Goal: Transaction & Acquisition: Download file/media

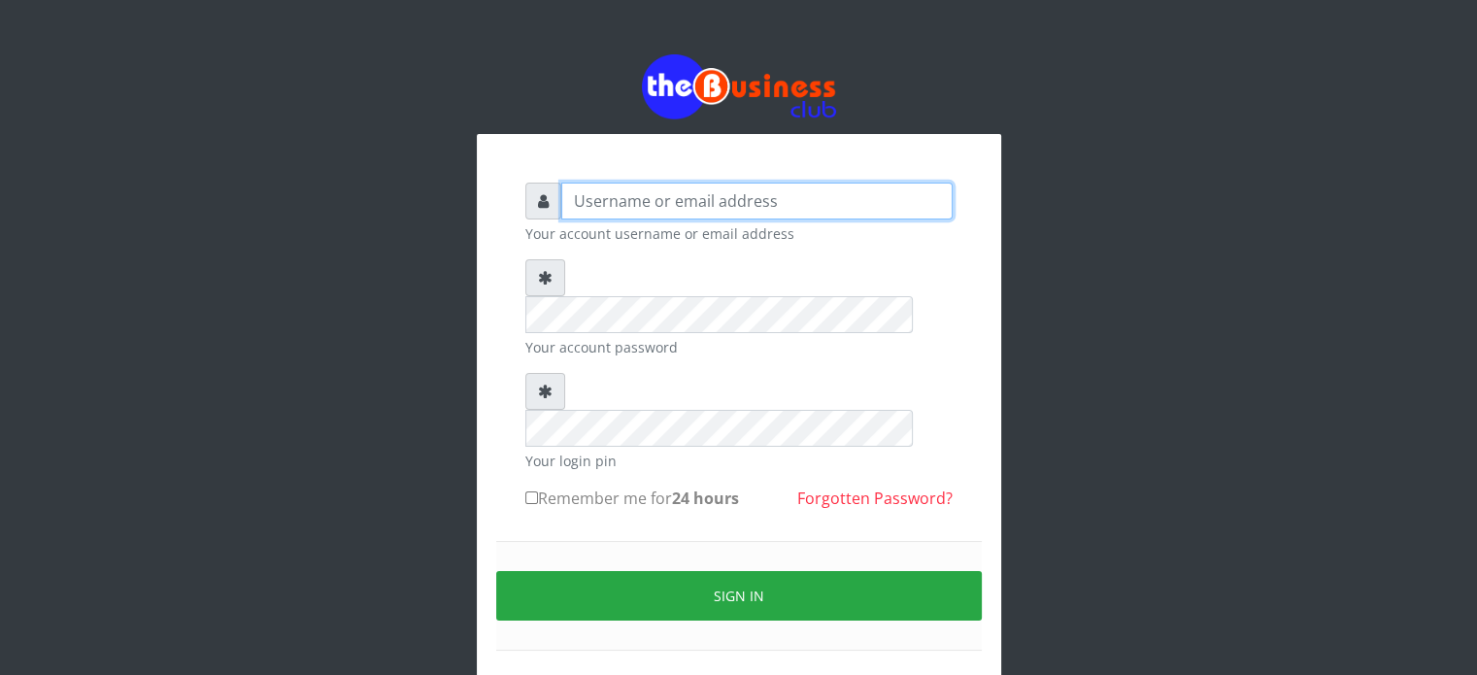
click at [645, 189] on input "text" at bounding box center [756, 201] width 391 height 37
type input "[EMAIL_ADDRESS][DOMAIN_NAME]"
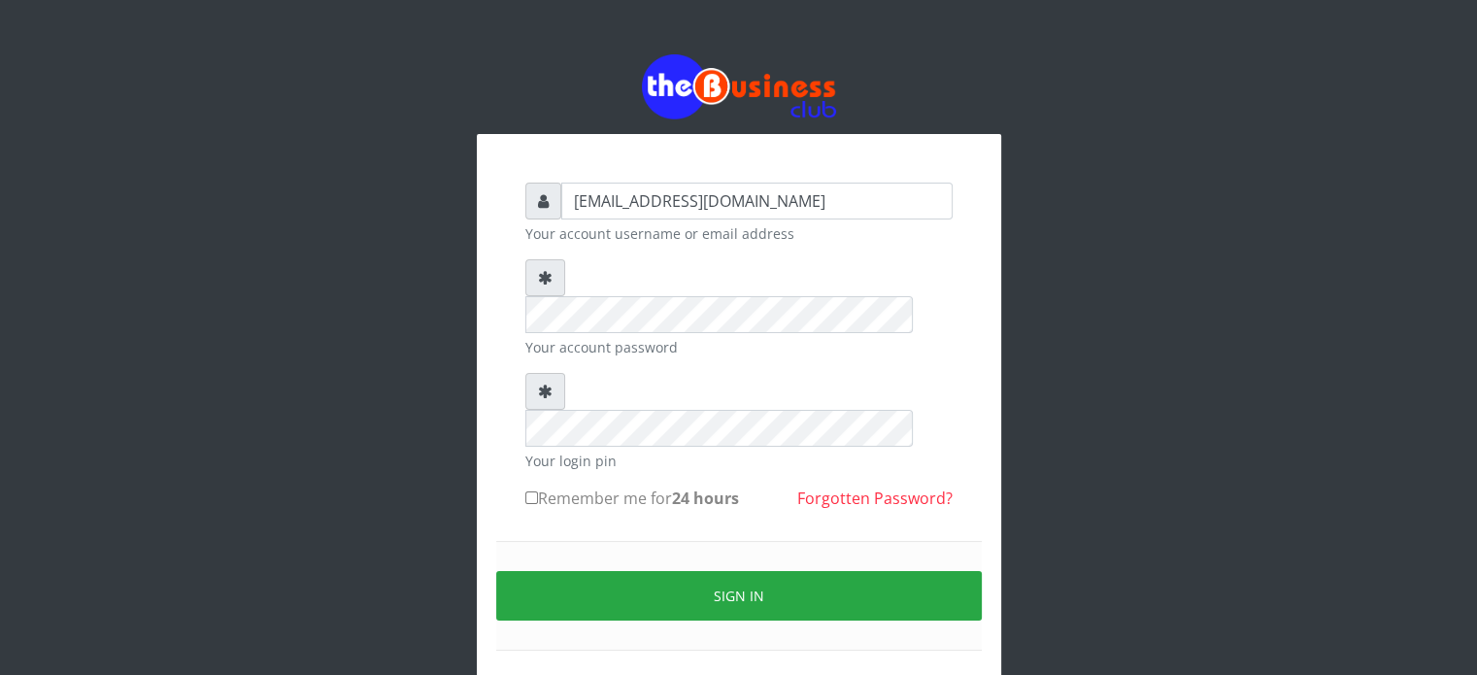
click at [622, 486] on label "Remember me for 24 hours" at bounding box center [632, 497] width 214 height 23
click at [538, 491] on input "Remember me for 24 hours" at bounding box center [531, 497] width 13 height 13
checkbox input "true"
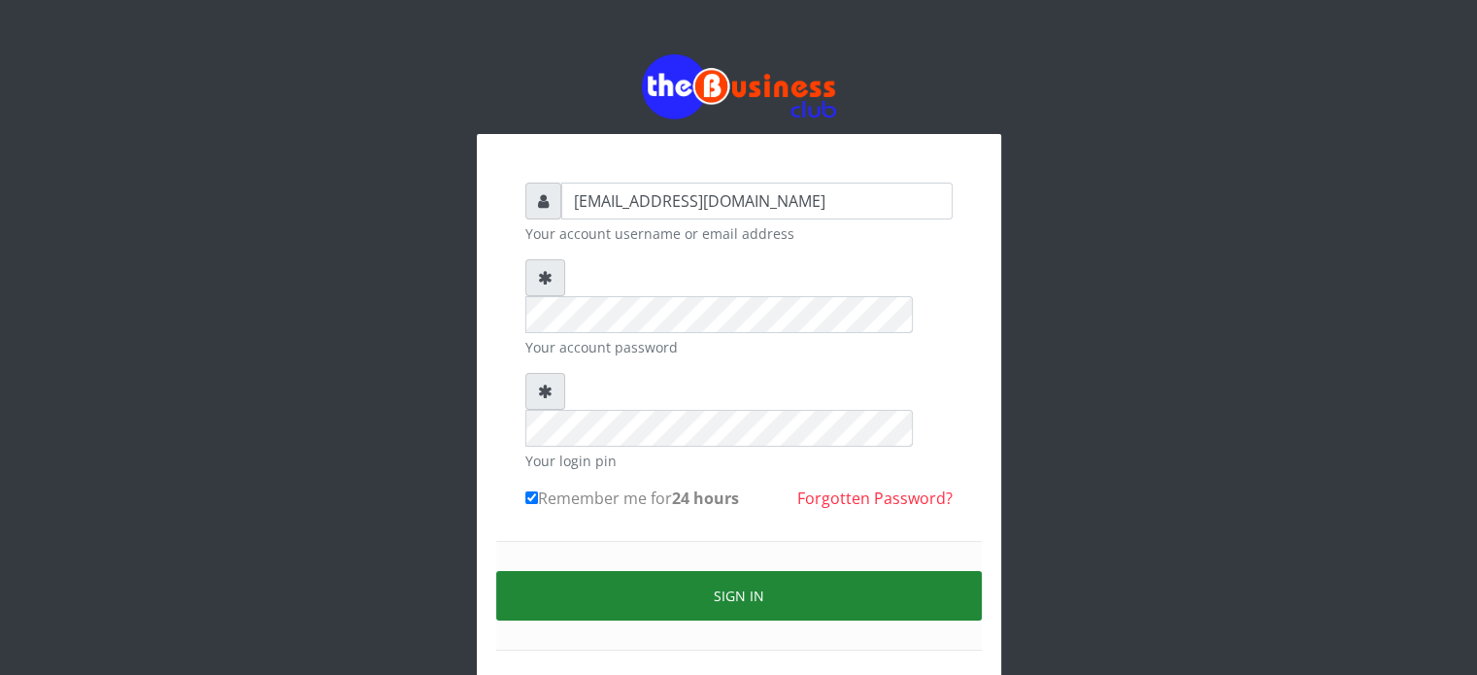
click at [727, 571] on button "Sign in" at bounding box center [738, 596] width 485 height 50
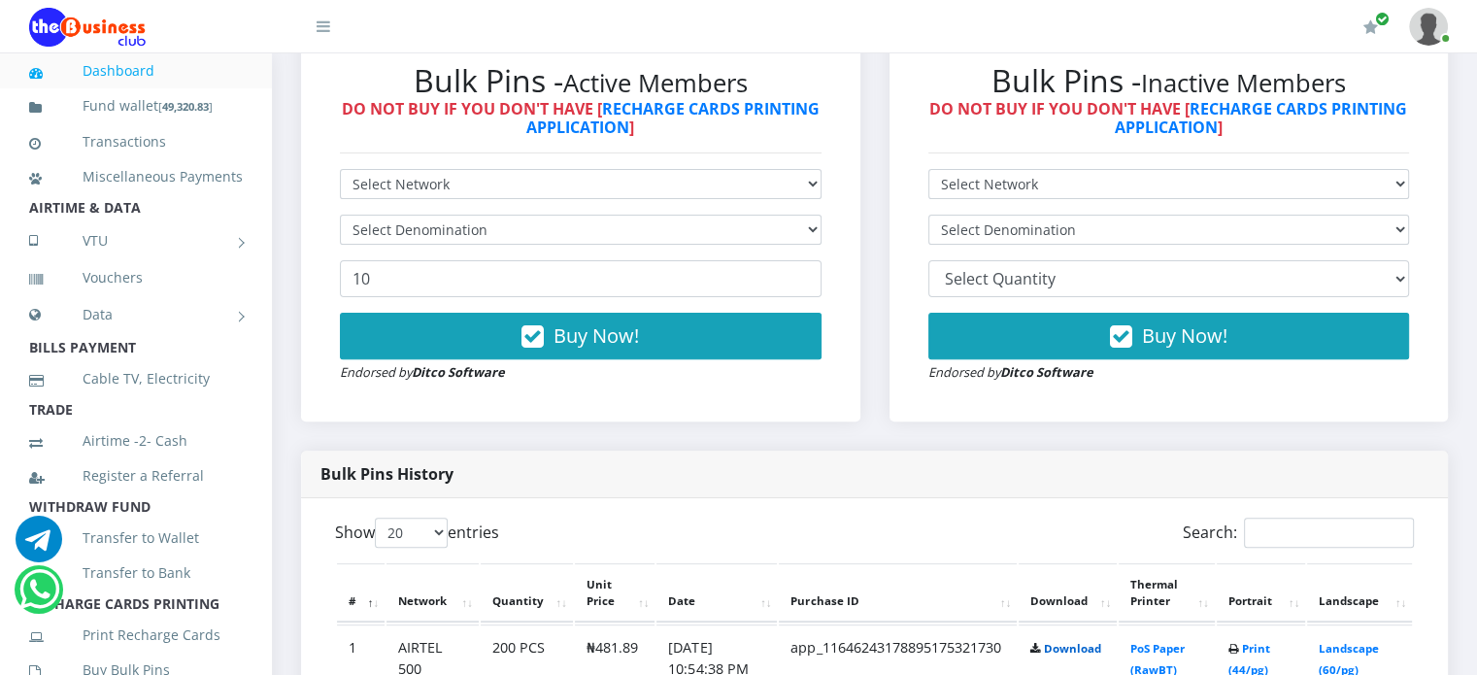
click at [1066, 641] on link "Download" at bounding box center [1072, 648] width 57 height 15
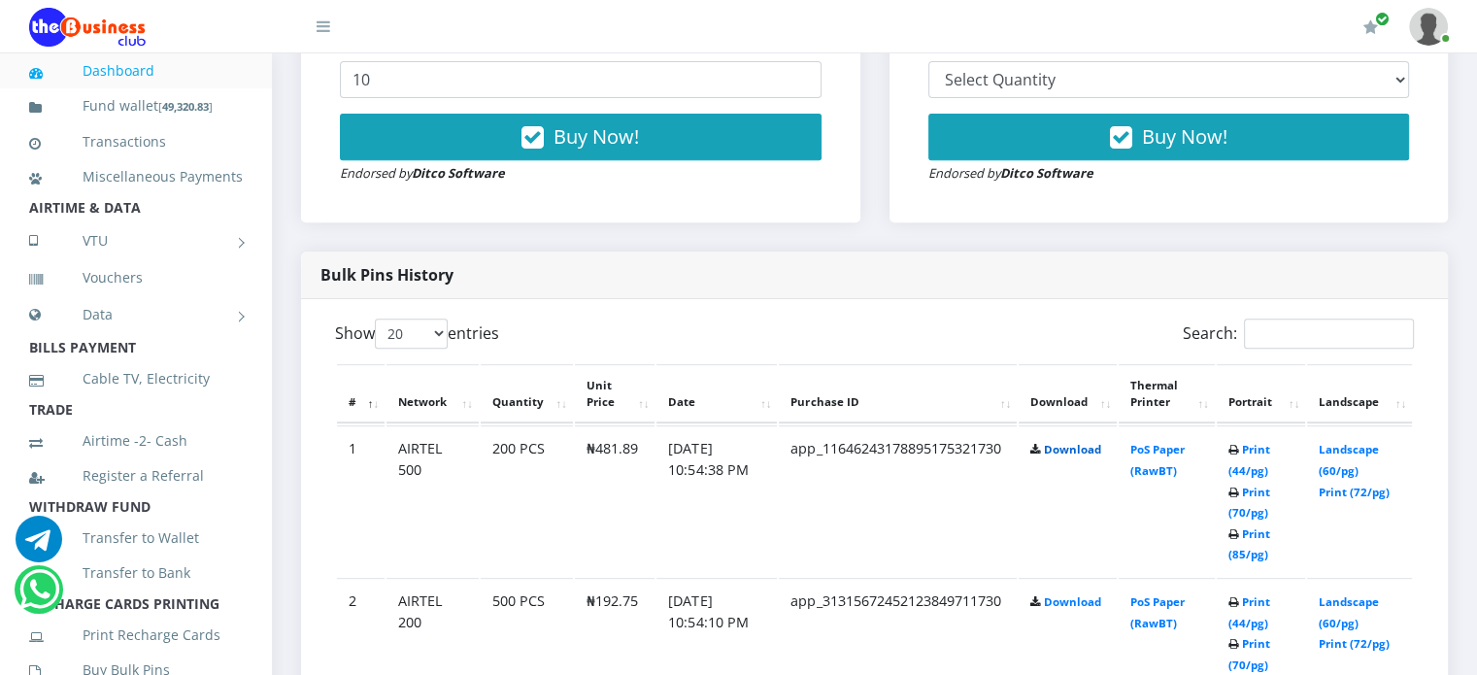
scroll to position [823, 0]
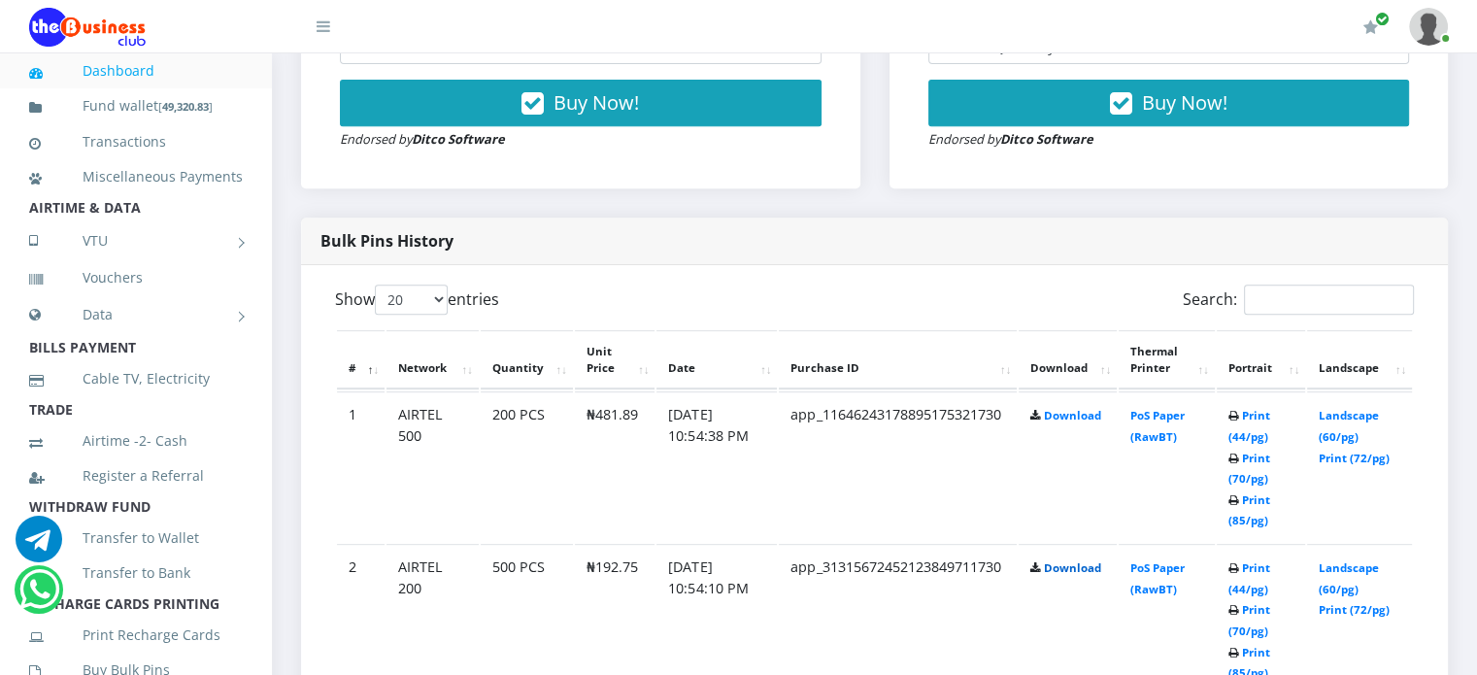
click at [1064, 560] on link "Download" at bounding box center [1072, 567] width 57 height 15
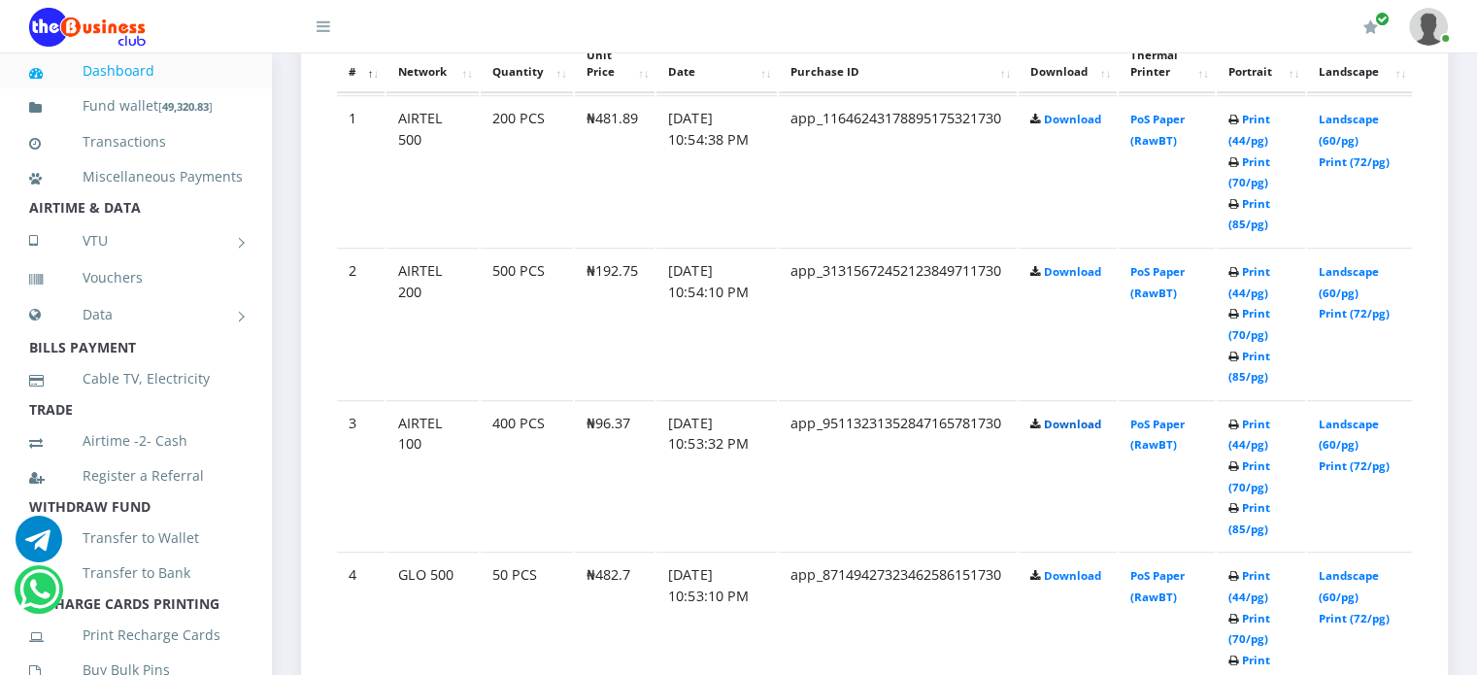
scroll to position [1134, 0]
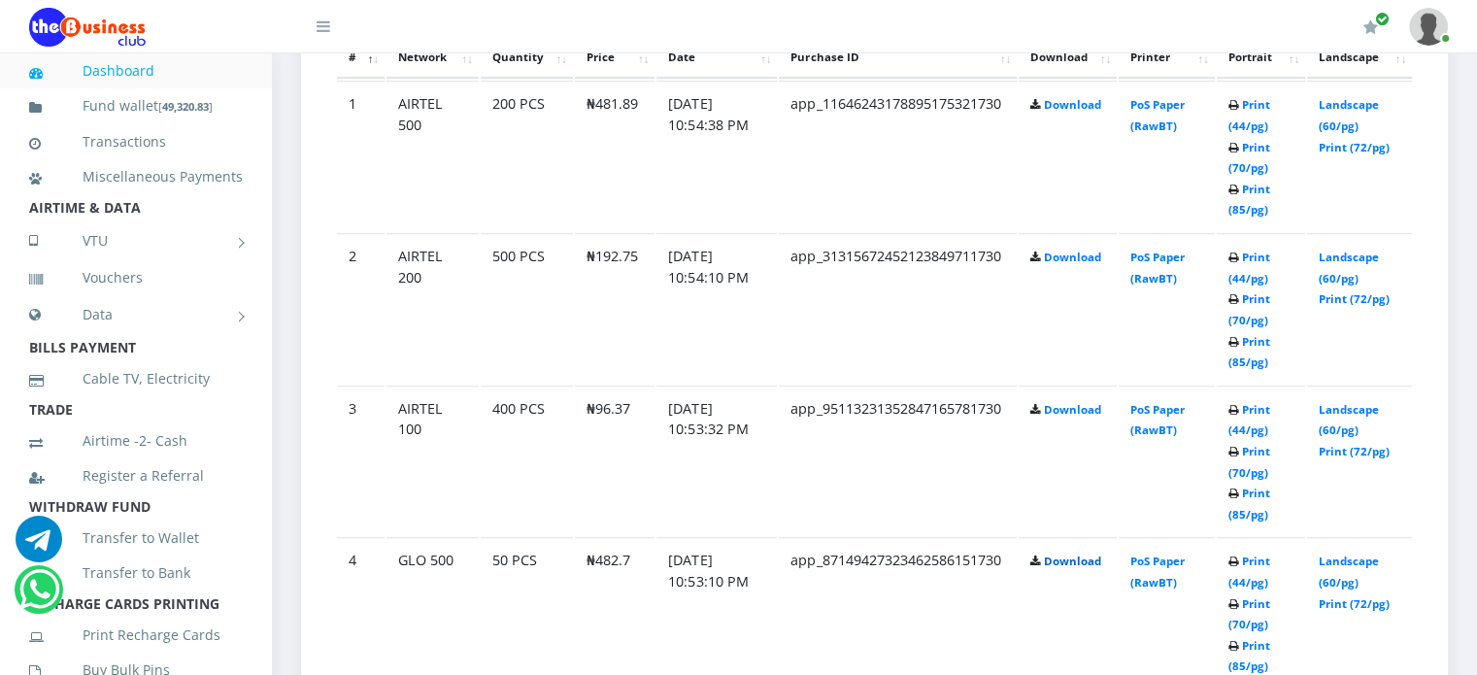
click at [1084, 553] on link "Download" at bounding box center [1072, 560] width 57 height 15
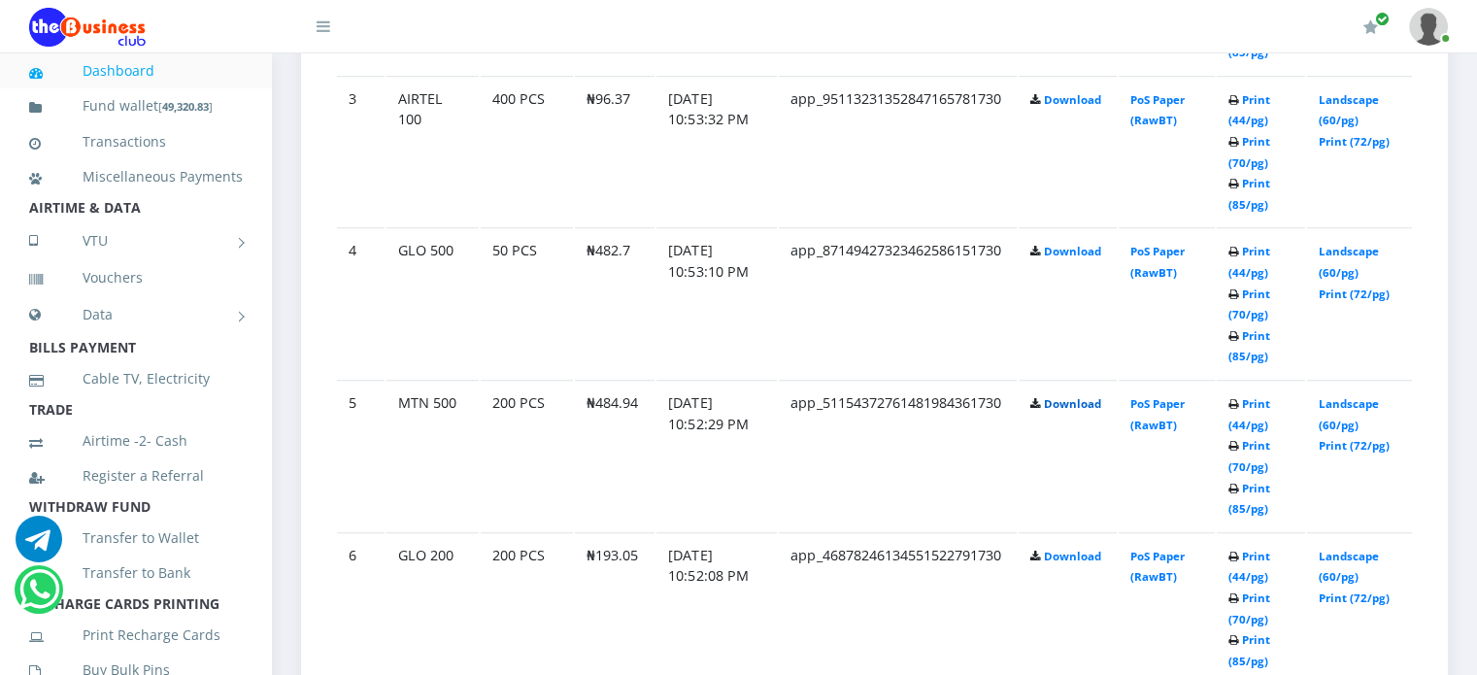
scroll to position [1445, 0]
click at [1057, 548] on link "Download" at bounding box center [1072, 555] width 57 height 15
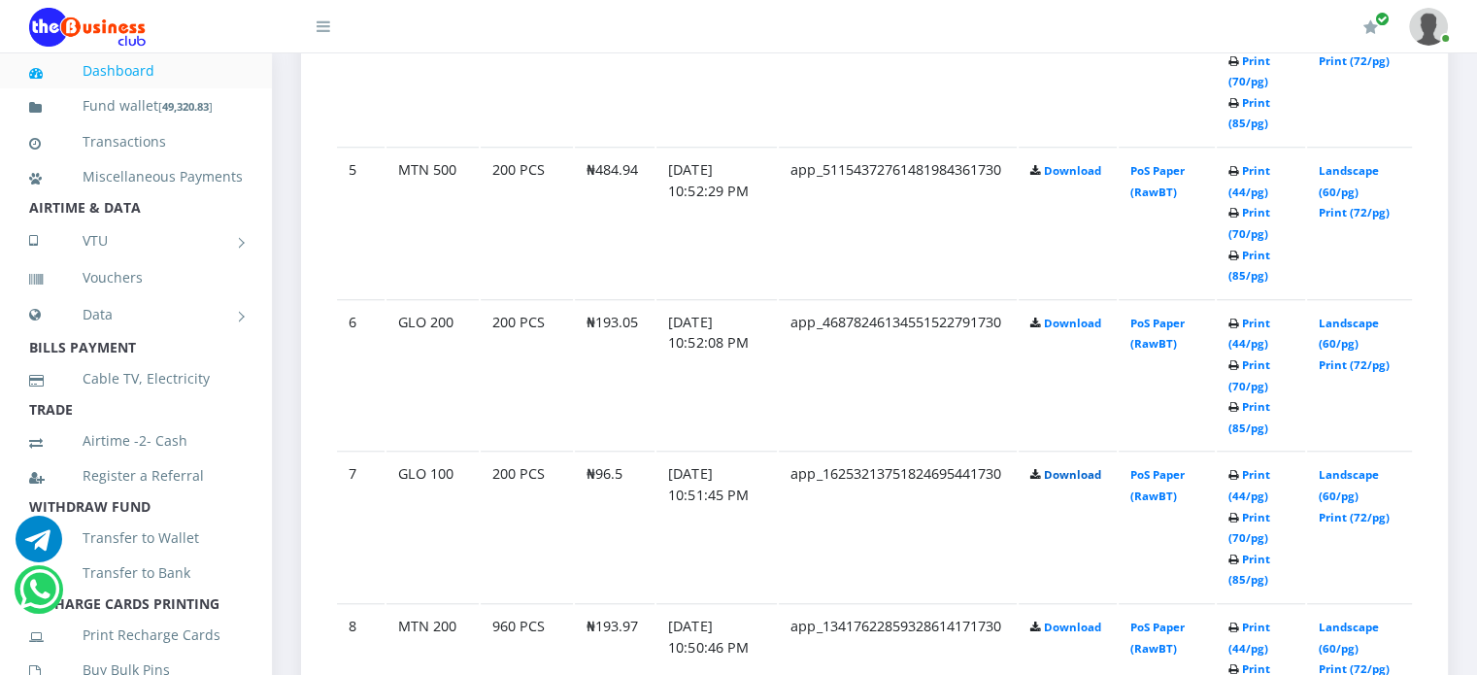
scroll to position [1678, 0]
click at [1064, 618] on link "Download" at bounding box center [1072, 625] width 57 height 15
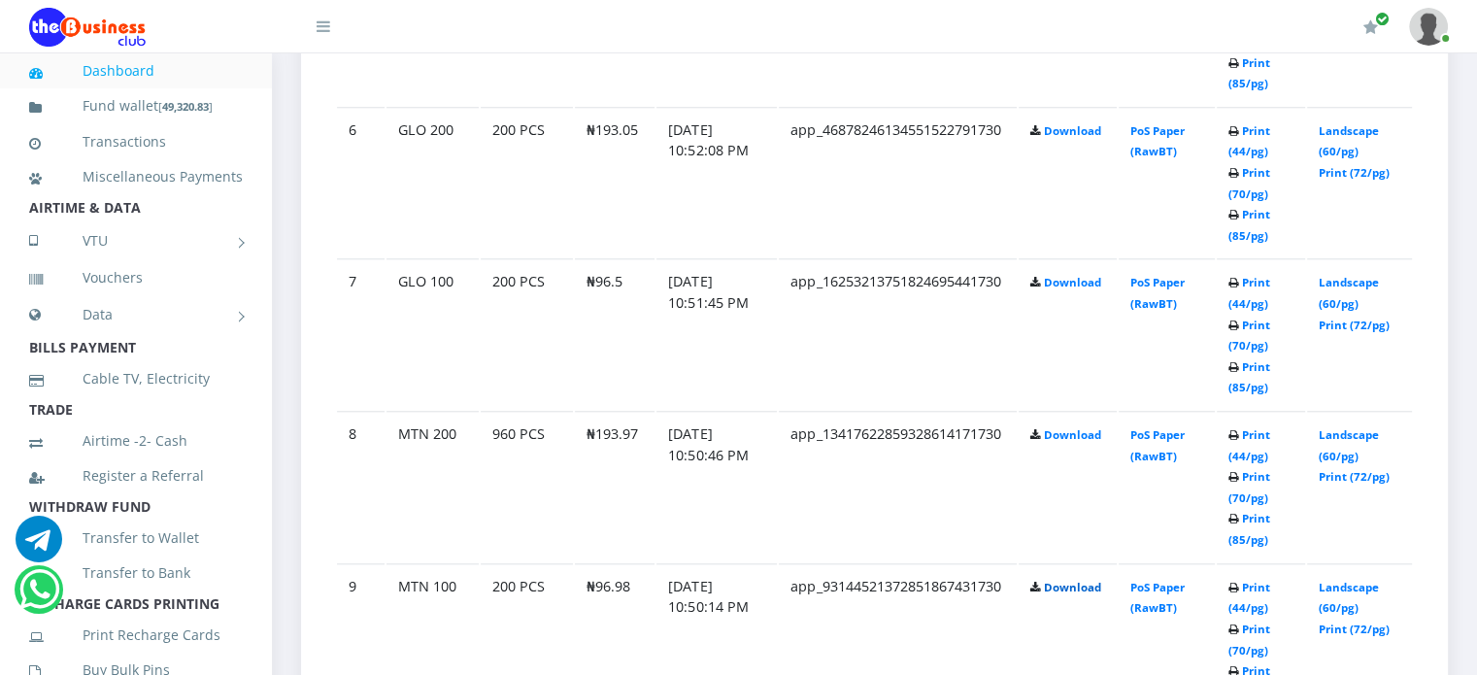
scroll to position [1872, 0]
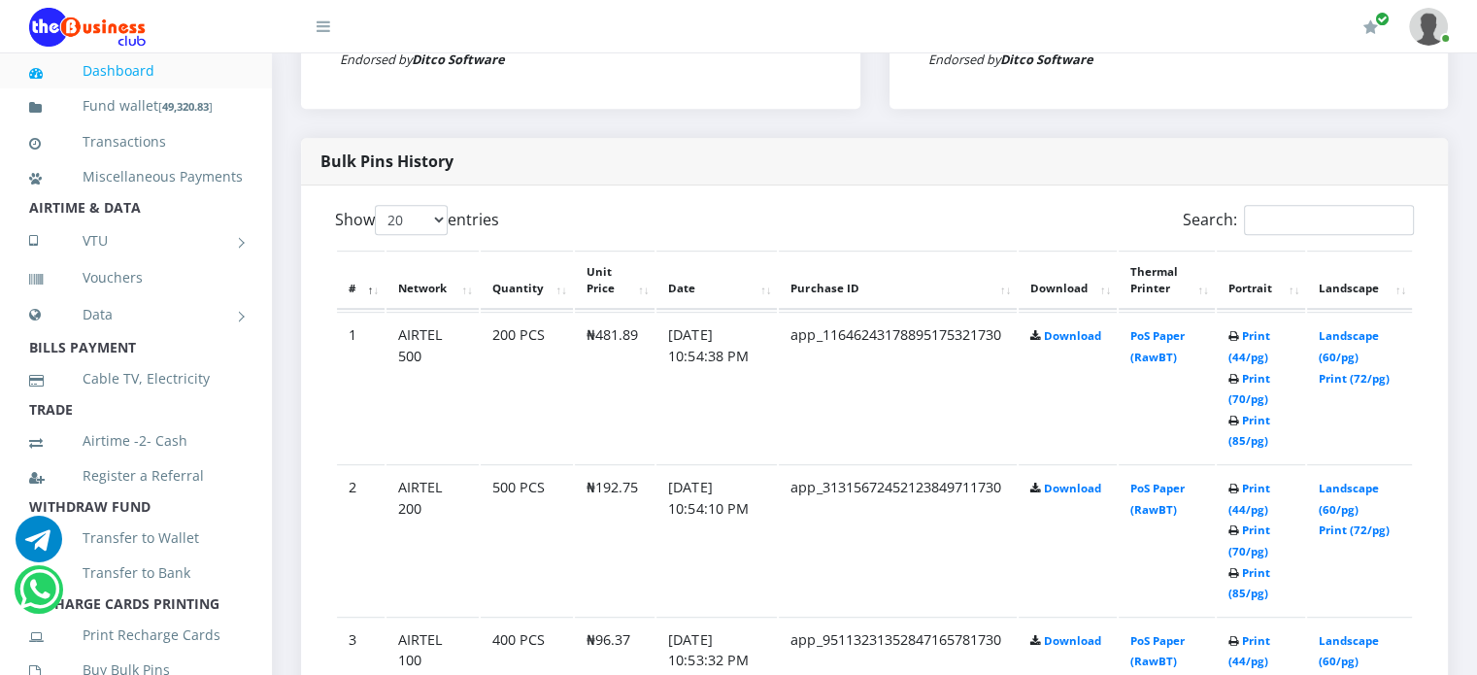
scroll to position [901, 0]
